Goal: Task Accomplishment & Management: Use online tool/utility

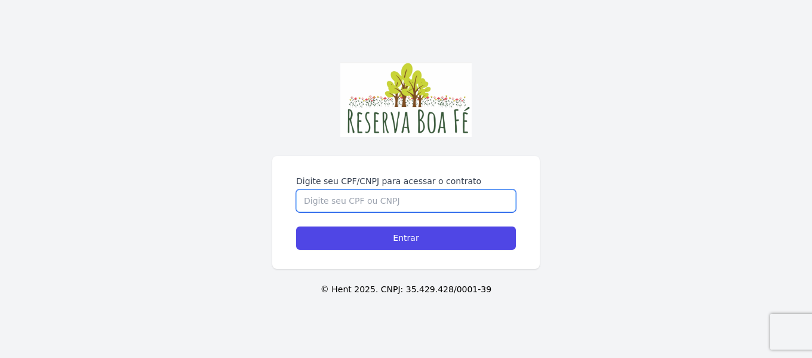
click at [312, 202] on input "Digite seu CPF/CNPJ para acessar o contrato" at bounding box center [406, 200] width 220 height 23
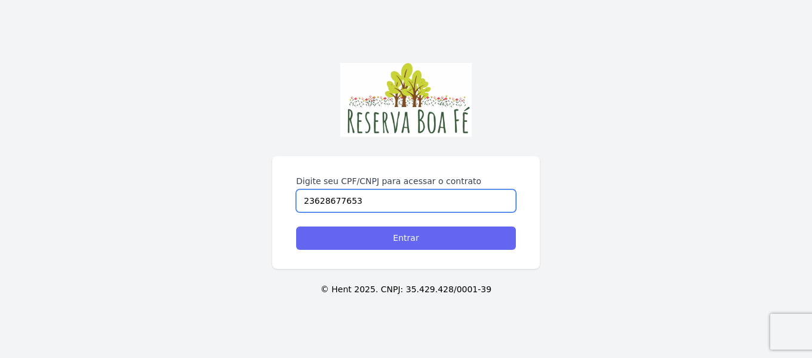
type input "23628677653"
click at [368, 239] on input "Entrar" at bounding box center [406, 237] width 220 height 23
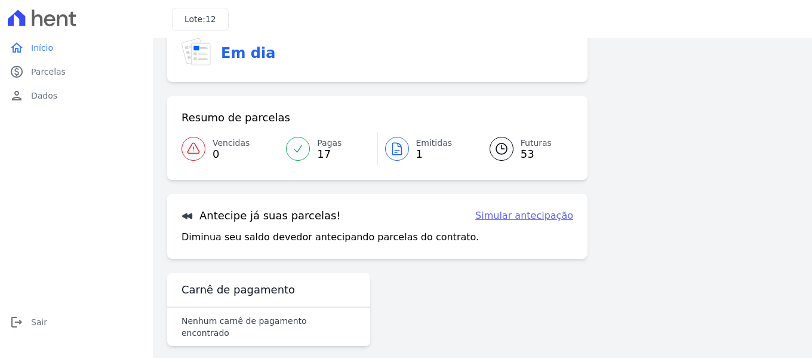
scroll to position [53, 0]
click at [522, 143] on span "Futuras" at bounding box center [536, 143] width 31 height 13
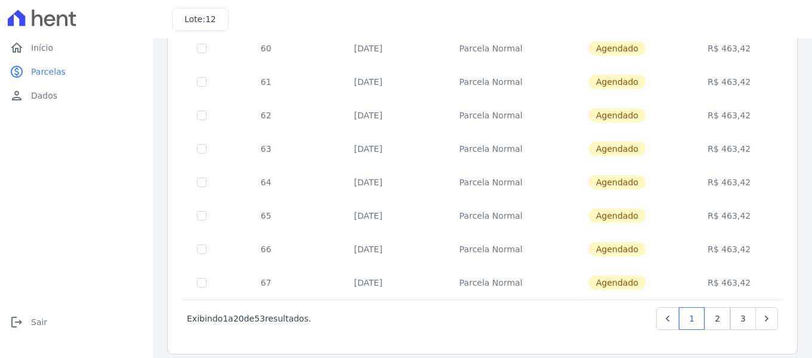
scroll to position [544, 0]
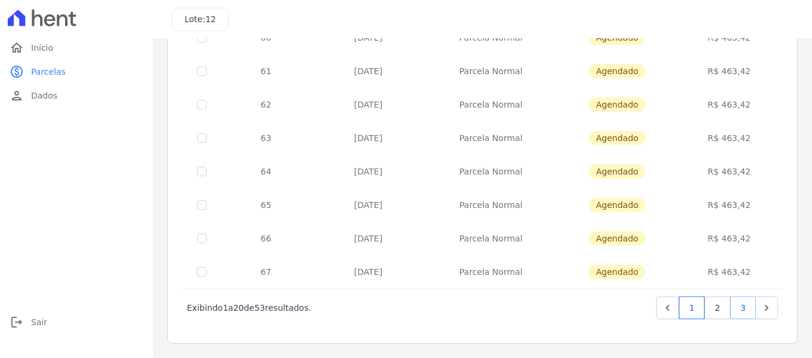
click at [733, 300] on link "3" at bounding box center [744, 307] width 26 height 23
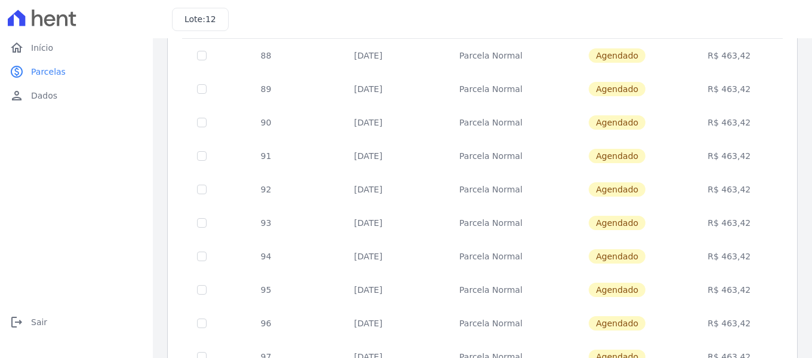
scroll to position [309, 0]
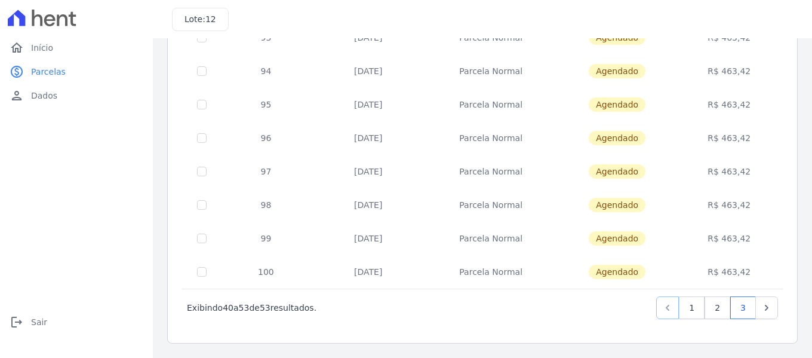
click at [666, 306] on icon "Previous" at bounding box center [668, 308] width 4 height 6
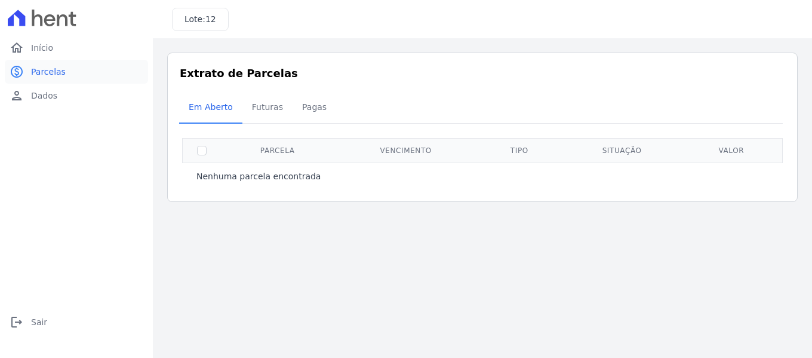
click at [42, 68] on span "Parcelas" at bounding box center [48, 72] width 35 height 12
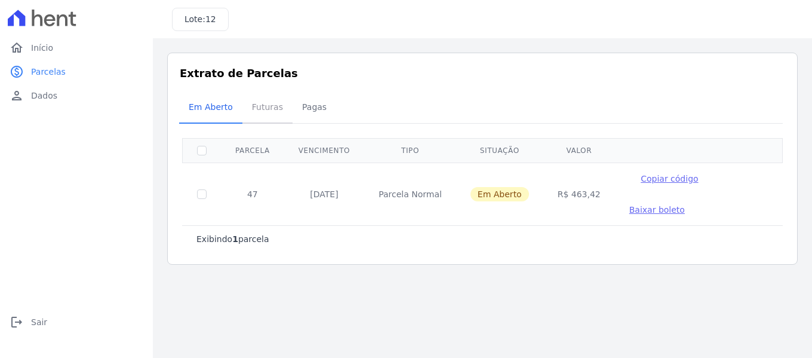
click at [264, 106] on span "Futuras" at bounding box center [267, 107] width 45 height 24
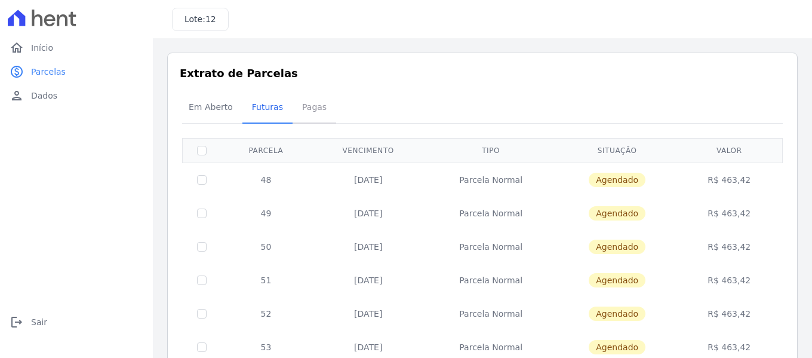
click at [306, 103] on span "Pagas" at bounding box center [314, 107] width 39 height 24
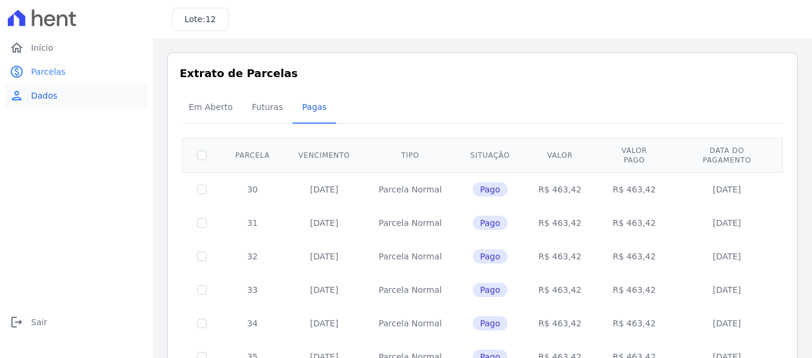
click at [43, 91] on span "Dados" at bounding box center [44, 96] width 26 height 12
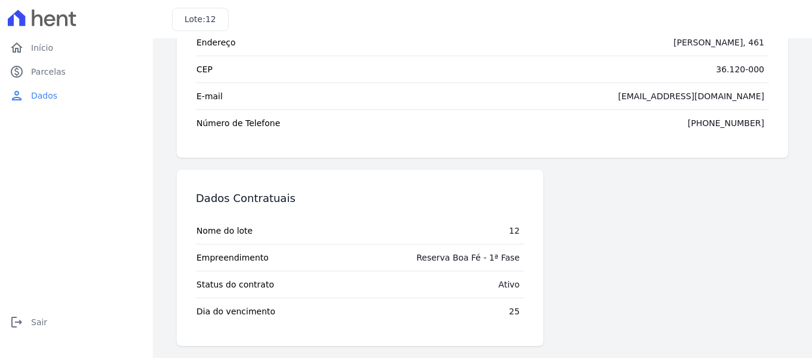
scroll to position [133, 0]
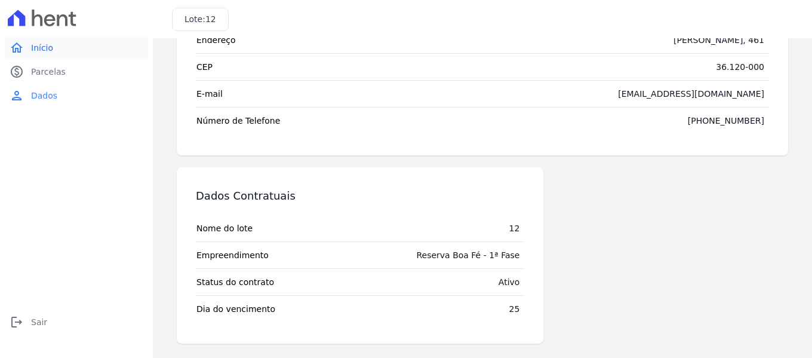
click at [47, 46] on span "Início" at bounding box center [42, 48] width 22 height 12
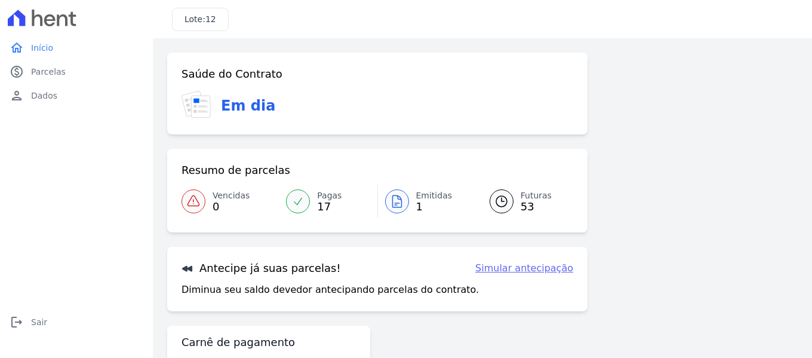
scroll to position [53, 0]
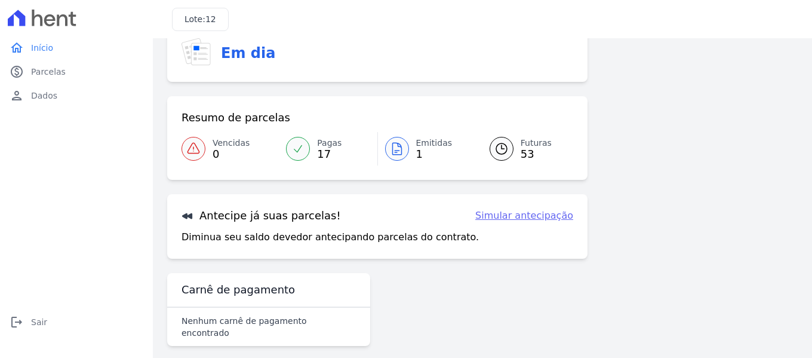
click at [518, 211] on link "Simular antecipação" at bounding box center [524, 215] width 98 height 14
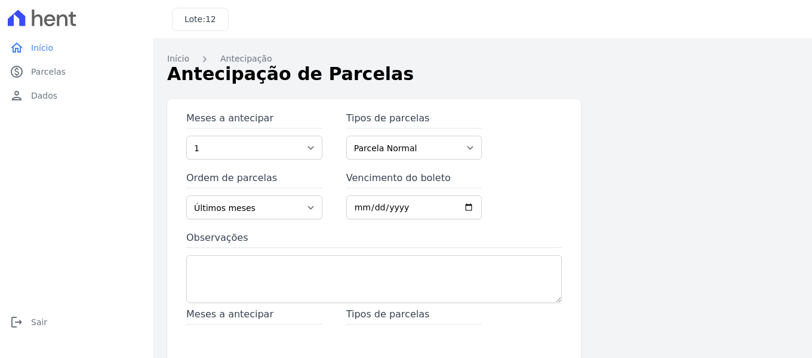
scroll to position [60, 0]
